Goal: Navigation & Orientation: Find specific page/section

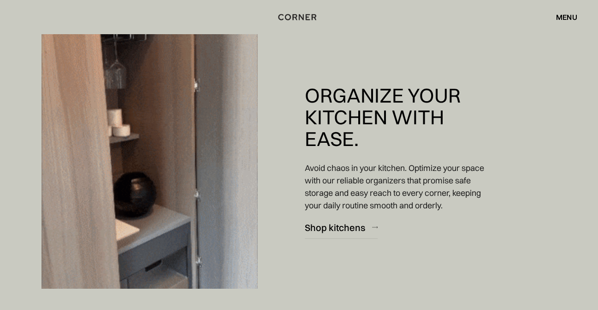
scroll to position [2278, 0]
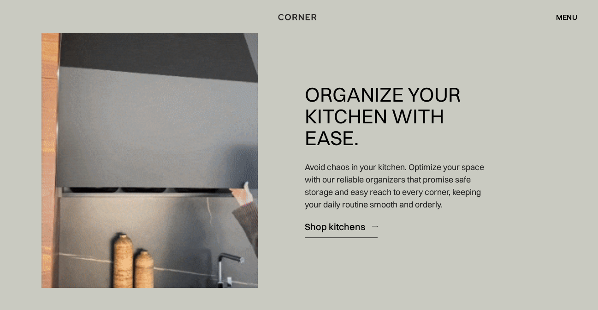
click at [342, 226] on div "Shop kitchens" at bounding box center [335, 226] width 60 height 12
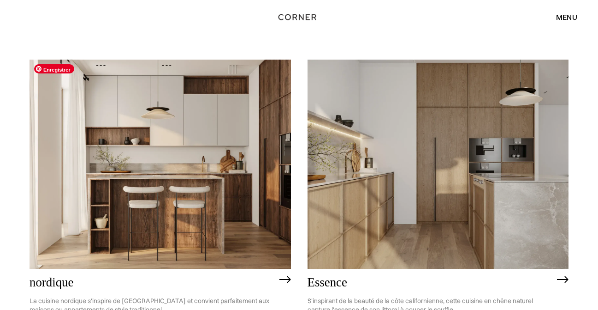
scroll to position [84, 0]
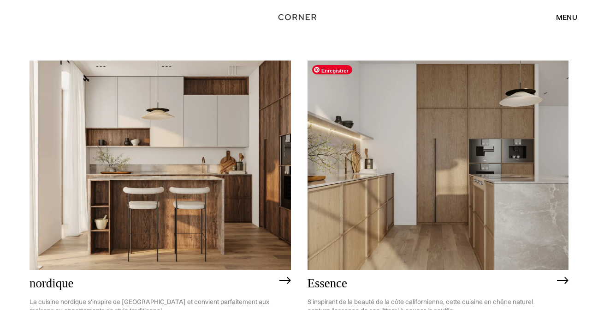
click at [358, 196] on img at bounding box center [439, 164] width 262 height 209
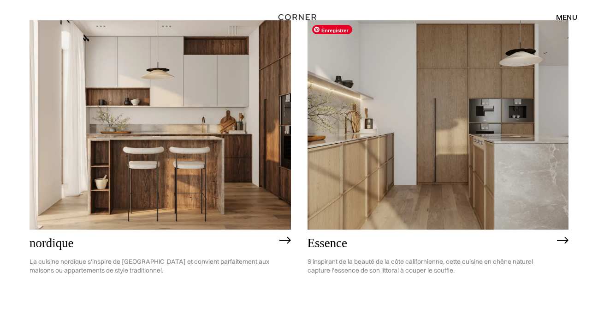
scroll to position [134, 0]
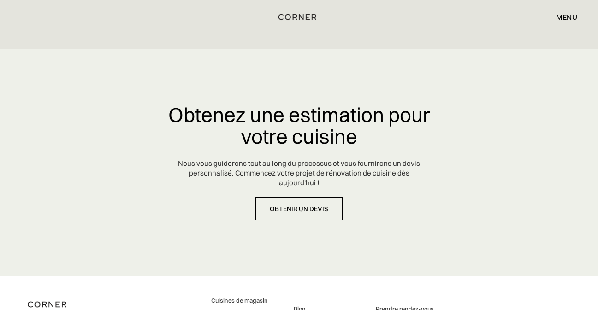
scroll to position [4445, 0]
